Goal: Transaction & Acquisition: Purchase product/service

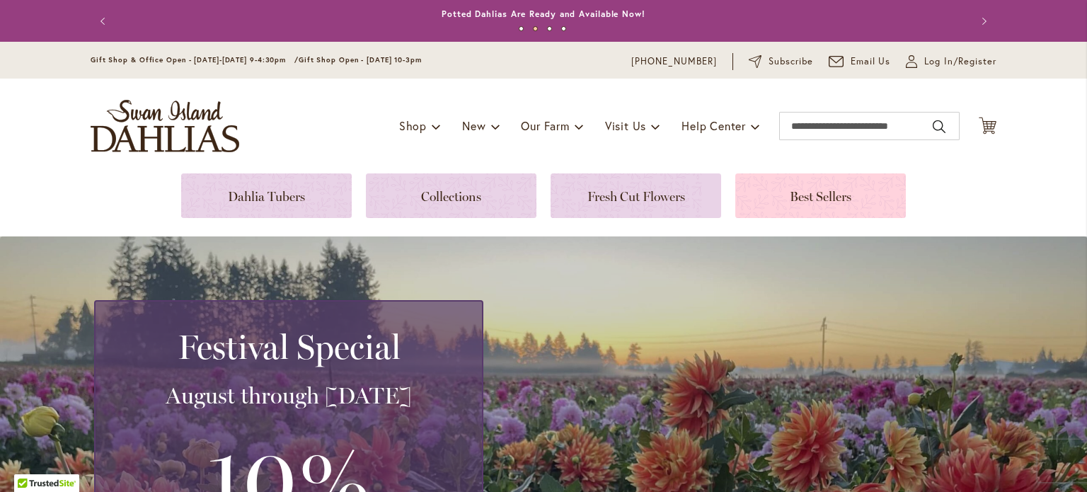
click at [804, 194] on link at bounding box center [820, 195] width 171 height 45
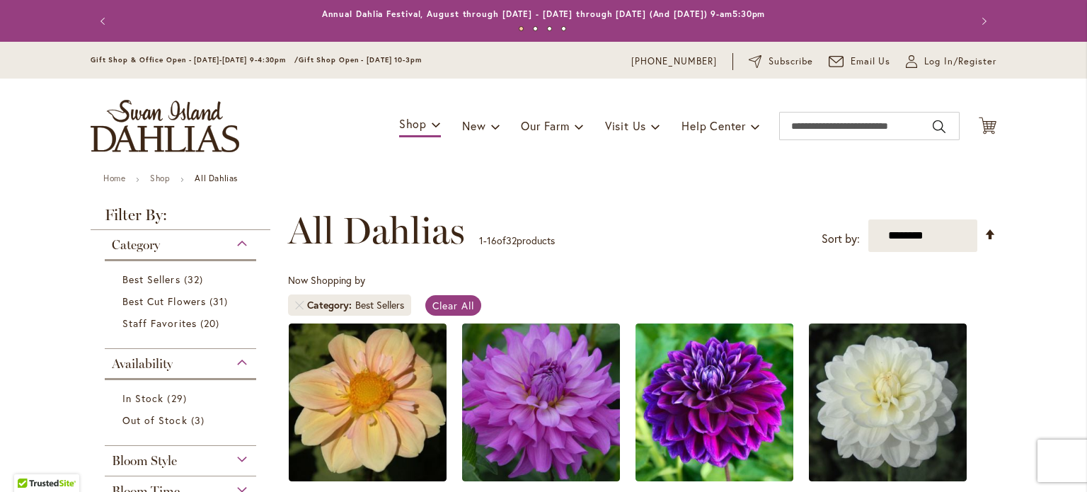
scroll to position [142, 0]
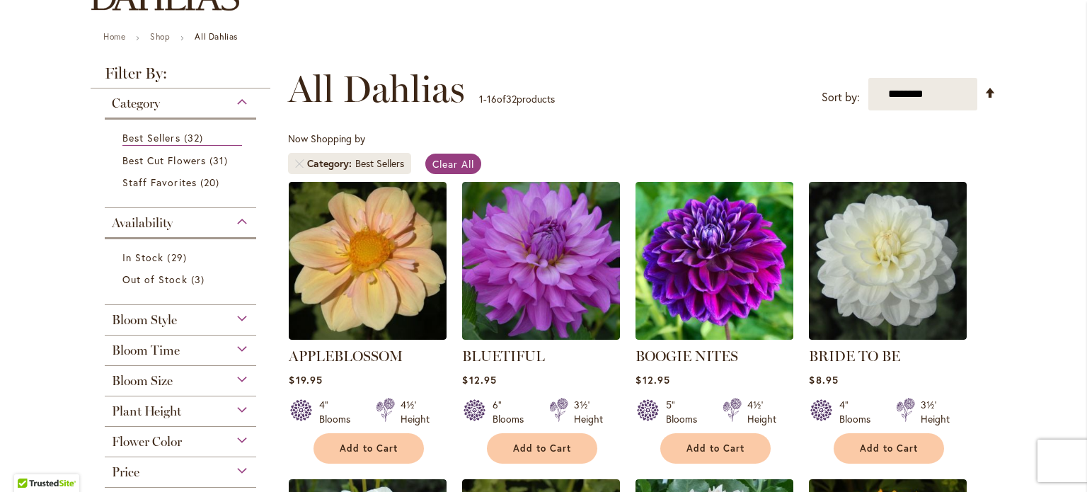
click at [238, 408] on div "Plant Height" at bounding box center [180, 407] width 151 height 23
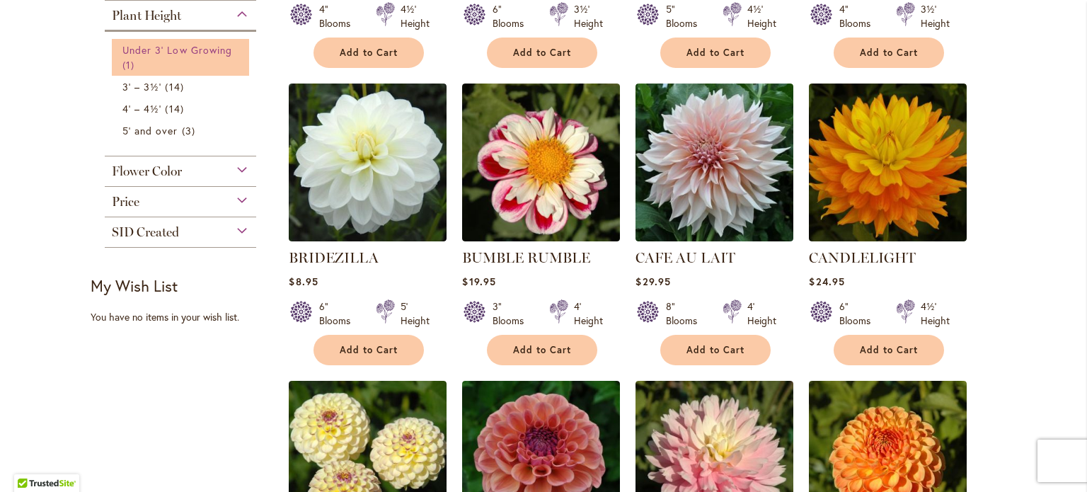
click at [190, 50] on span "Under 3' Low Growing" at bounding box center [177, 49] width 110 height 13
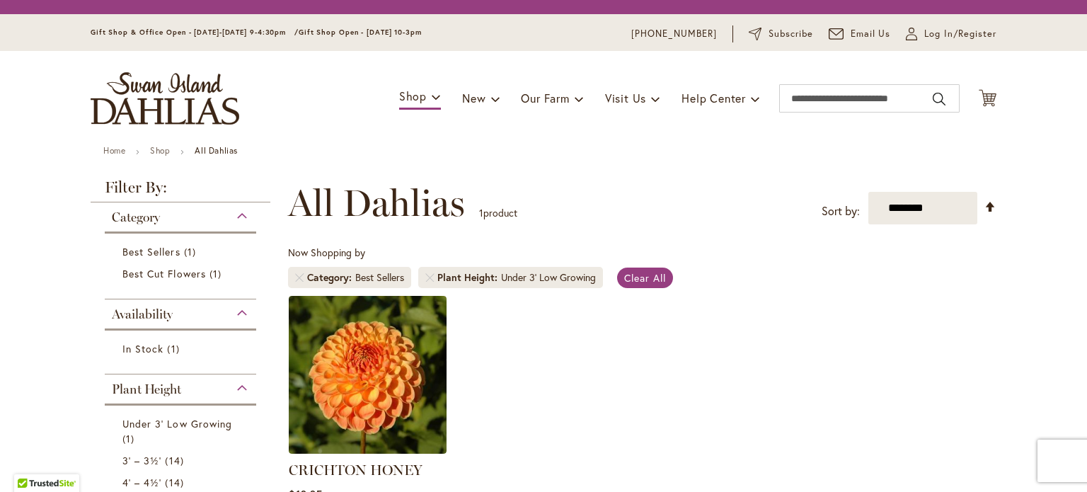
scroll to position [239, 0]
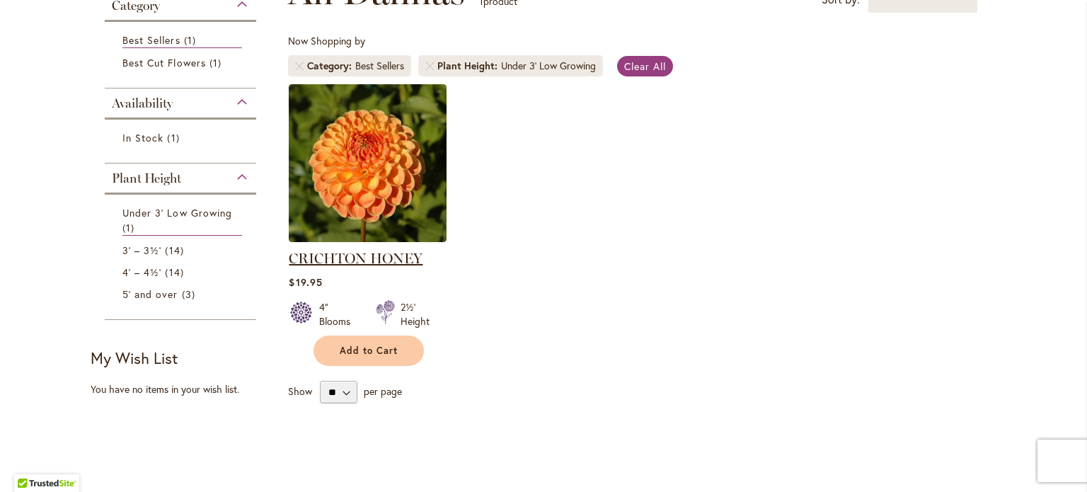
click at [367, 255] on link "CRICHTON HONEY" at bounding box center [356, 258] width 134 height 17
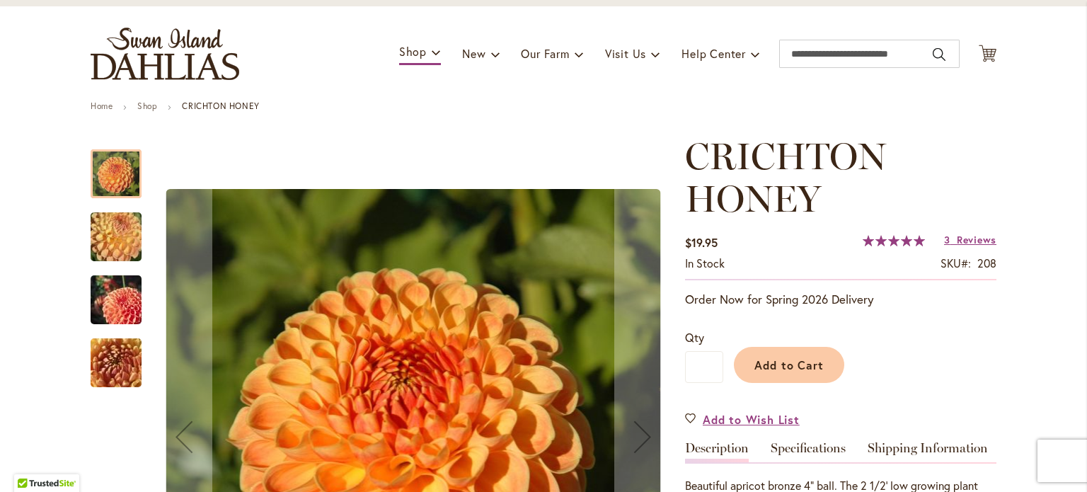
scroll to position [71, 0]
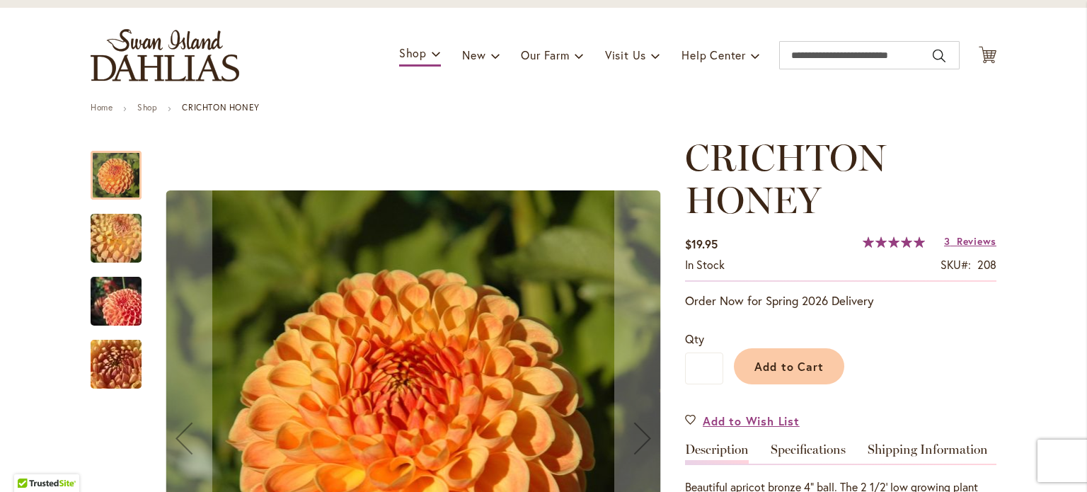
click at [105, 239] on img "CRICHTON HONEY" at bounding box center [116, 238] width 102 height 76
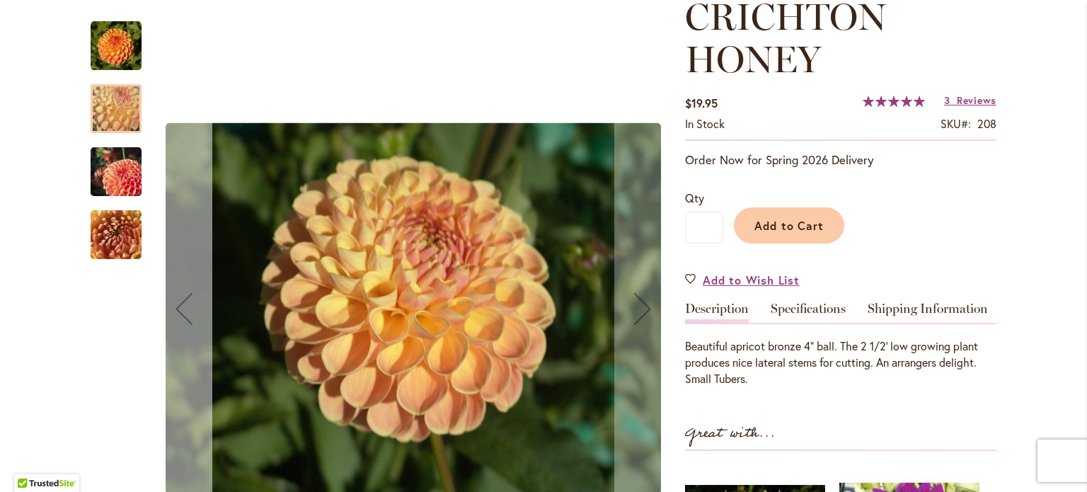
scroll to position [212, 0]
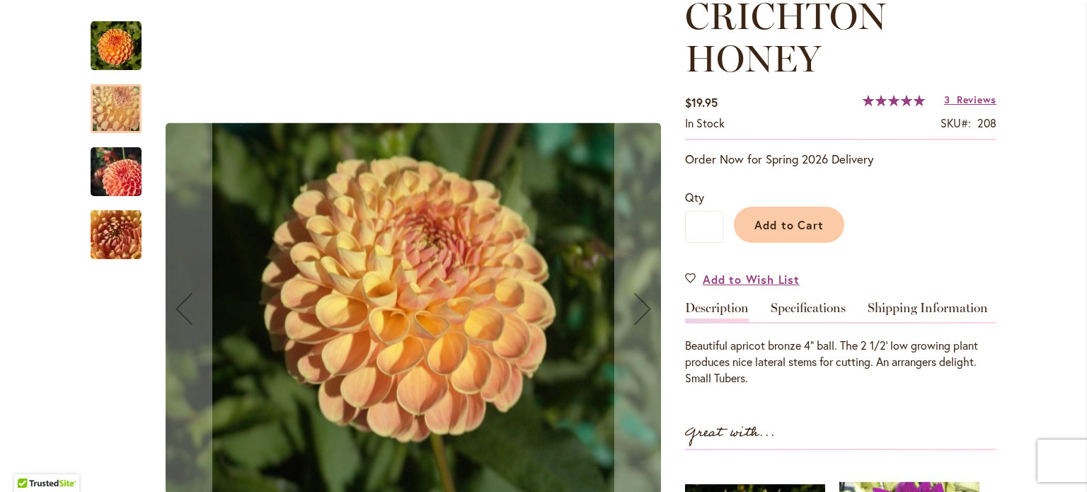
click at [111, 178] on img "CRICHTON HONEY" at bounding box center [116, 172] width 102 height 68
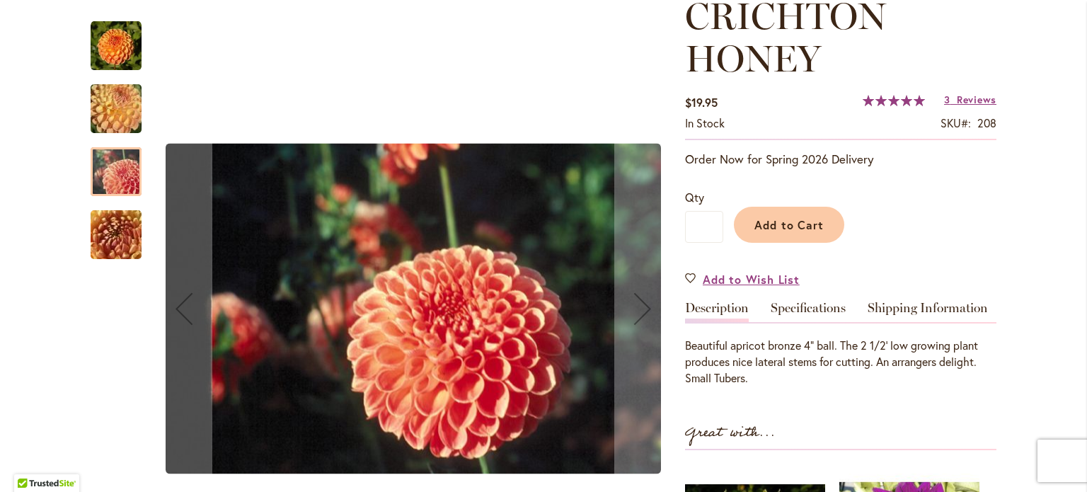
click at [124, 233] on img "CRICHTON HONEY" at bounding box center [116, 235] width 102 height 76
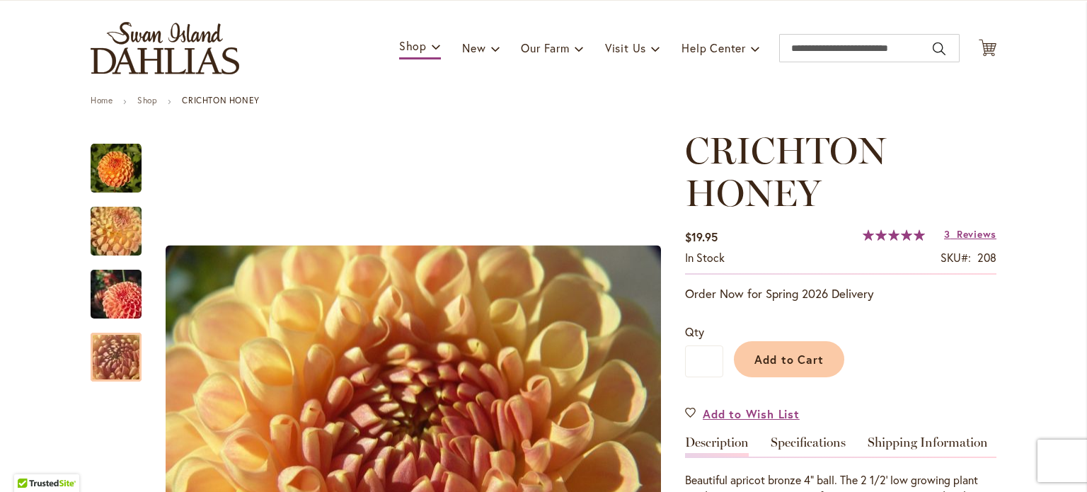
scroll to position [0, 0]
